Goal: Check status: Check status

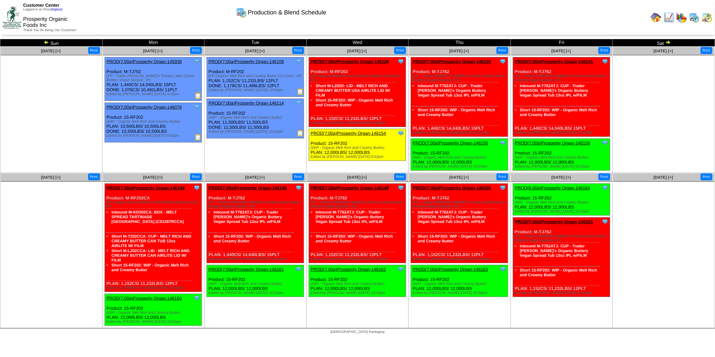
click at [46, 42] on img at bounding box center [46, 42] width 5 height 5
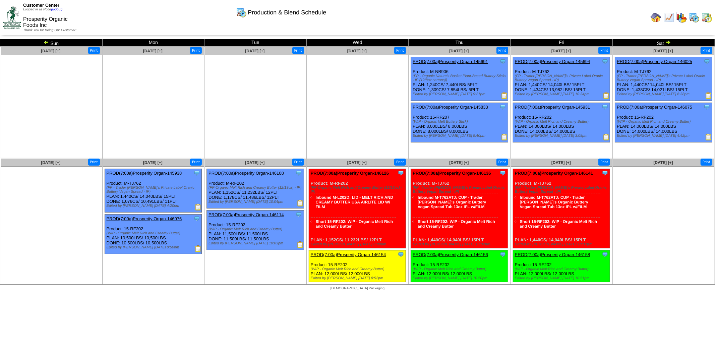
drag, startPoint x: 668, startPoint y: 42, endPoint x: 658, endPoint y: 58, distance: 19.0
click at [668, 42] on img at bounding box center [667, 42] width 5 height 5
